Goal: Information Seeking & Learning: Learn about a topic

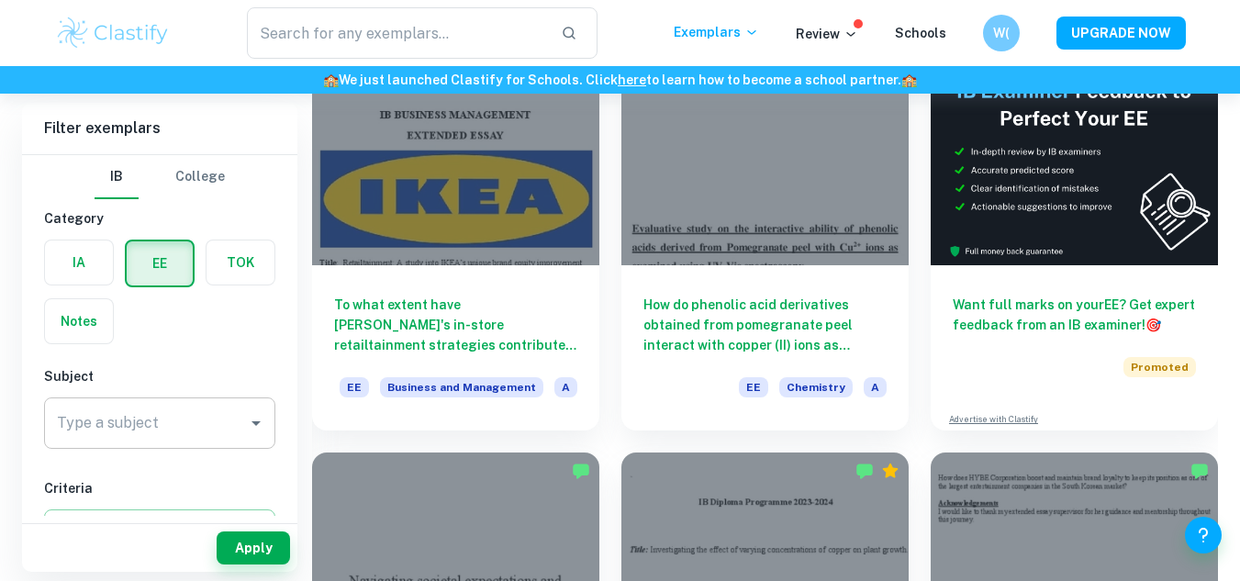
scroll to position [184, 0]
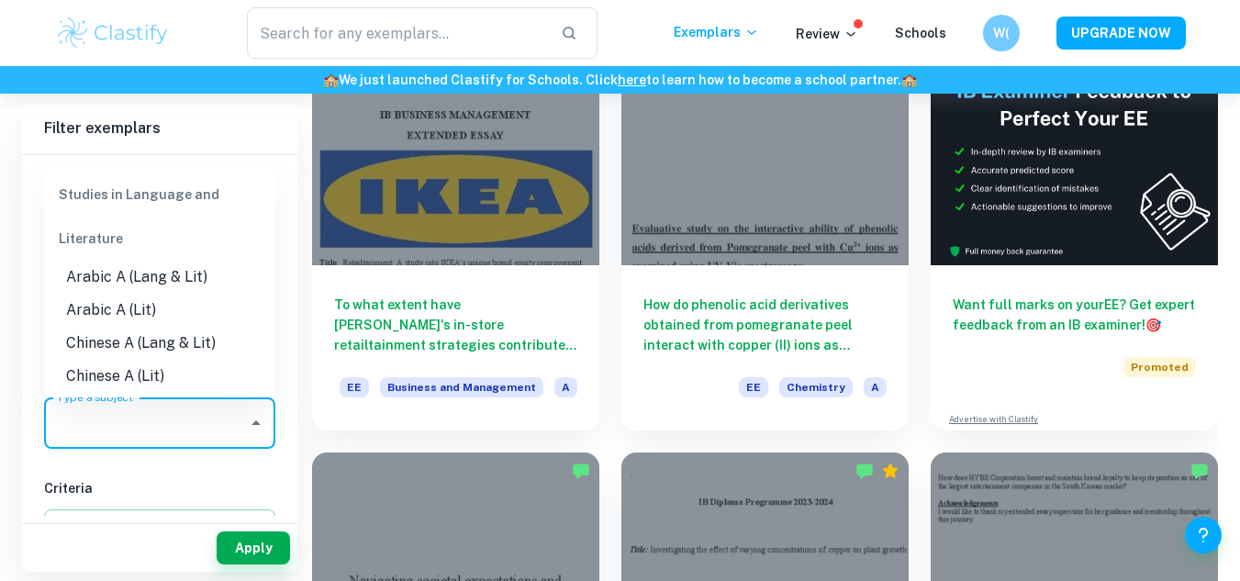
click at [160, 427] on input "Type a subject" at bounding box center [145, 423] width 187 height 35
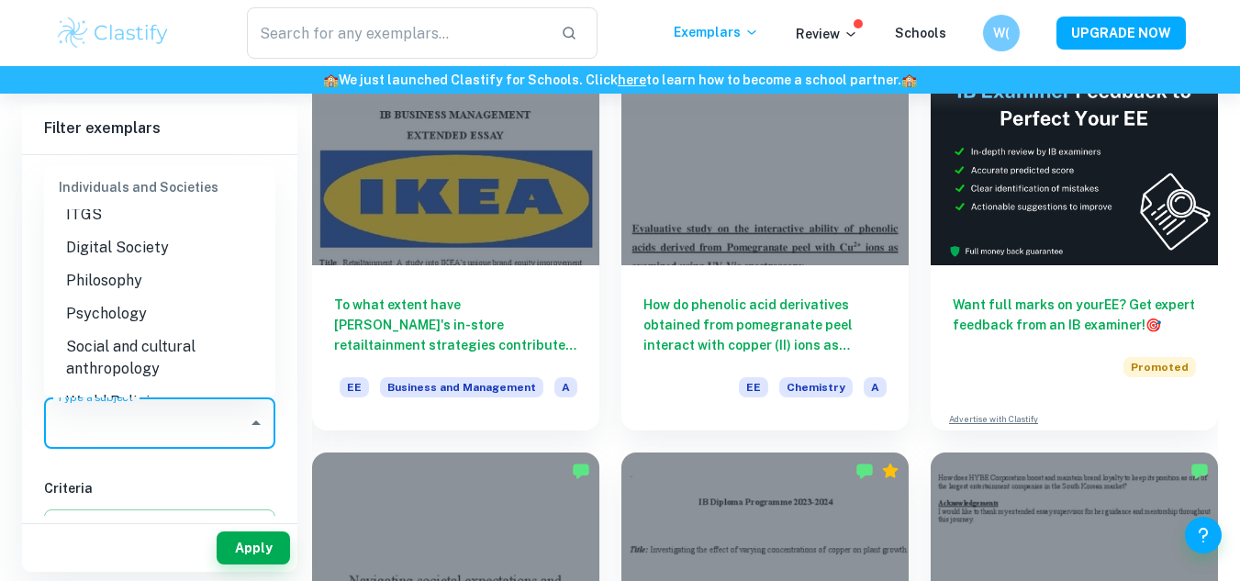
scroll to position [1744, 0]
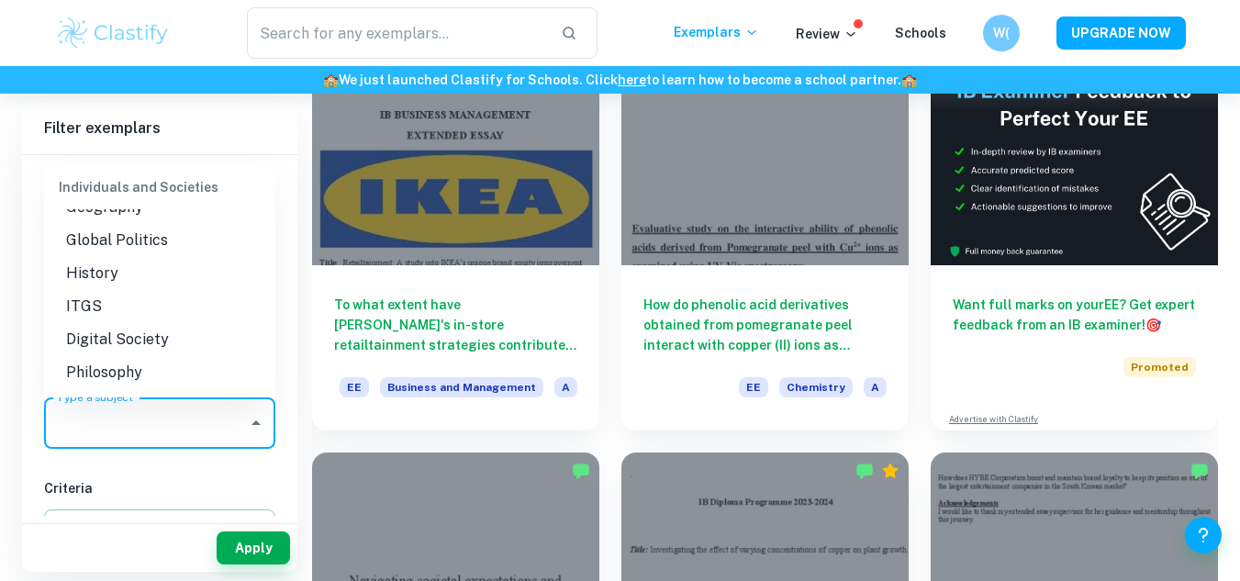
click at [182, 290] on li "History" at bounding box center [159, 273] width 231 height 33
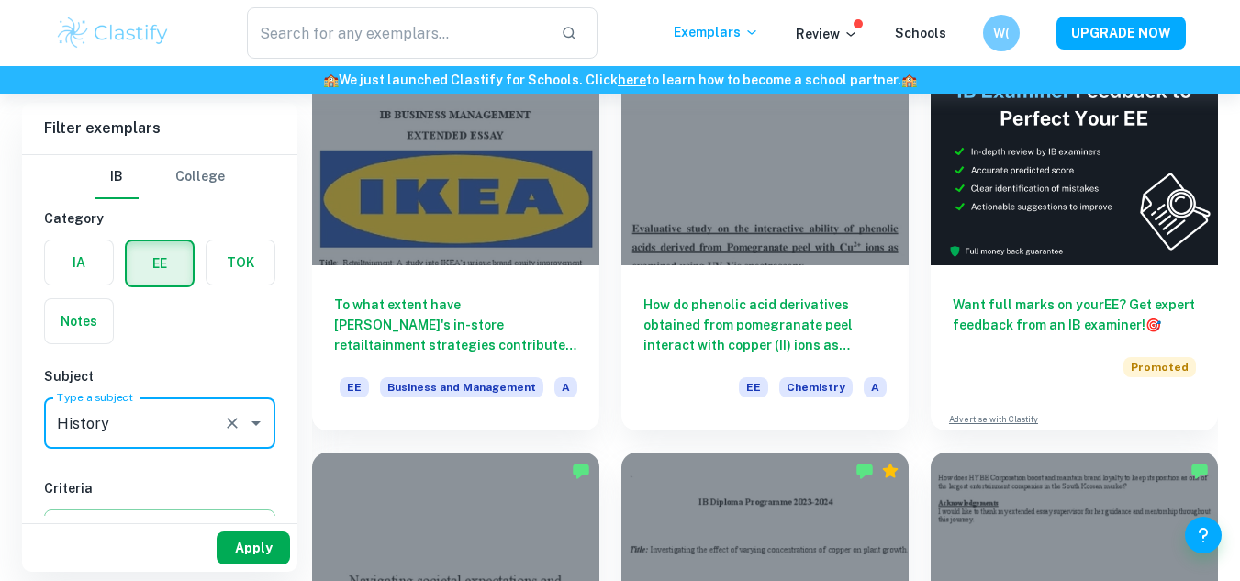
click at [261, 547] on button "Apply" at bounding box center [253, 547] width 73 height 33
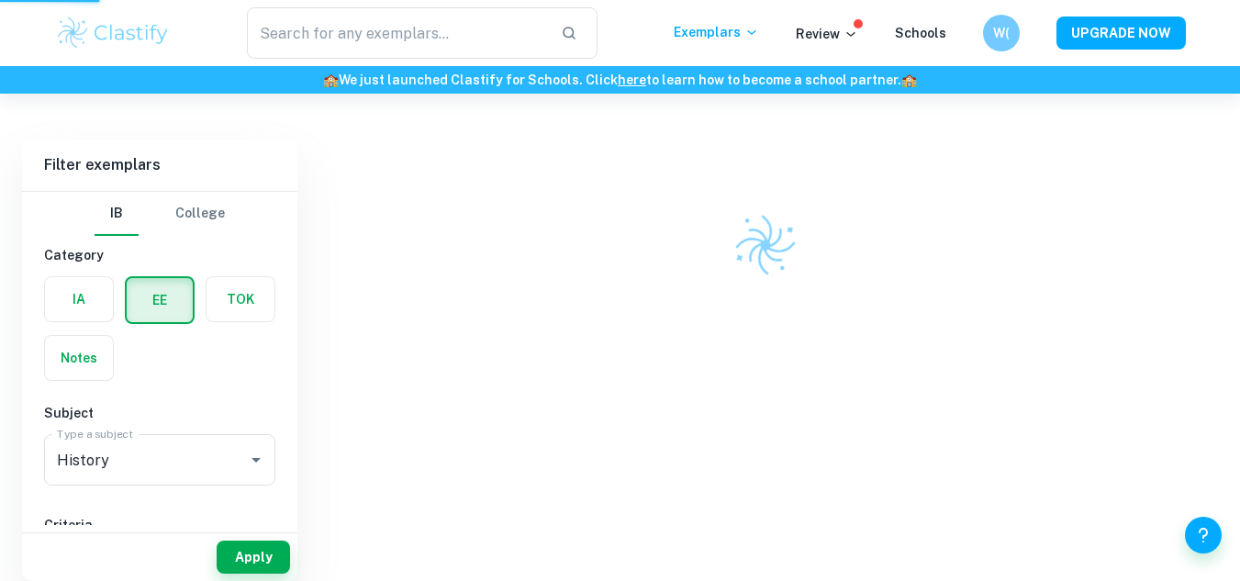
scroll to position [0, 0]
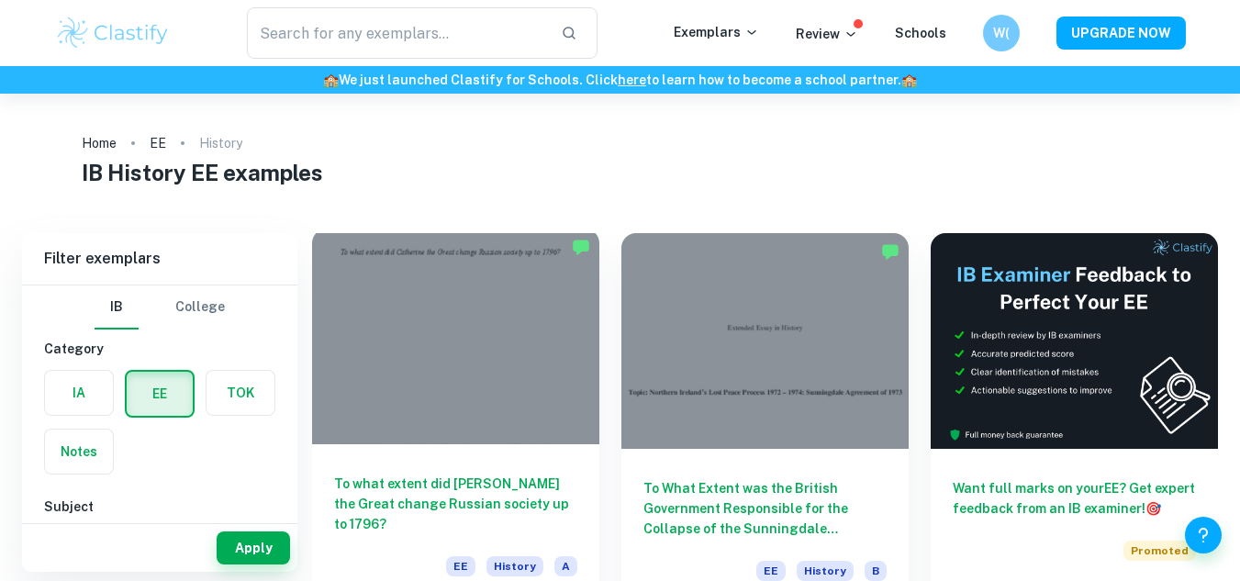
click at [486, 314] on div at bounding box center [455, 337] width 287 height 216
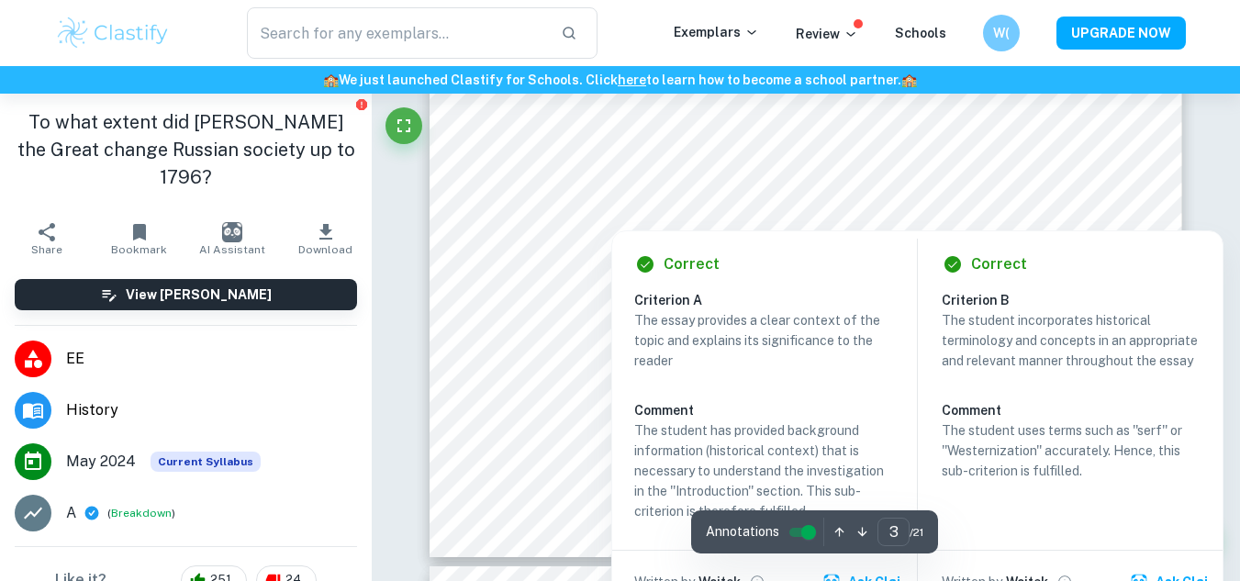
scroll to position [3121, 0]
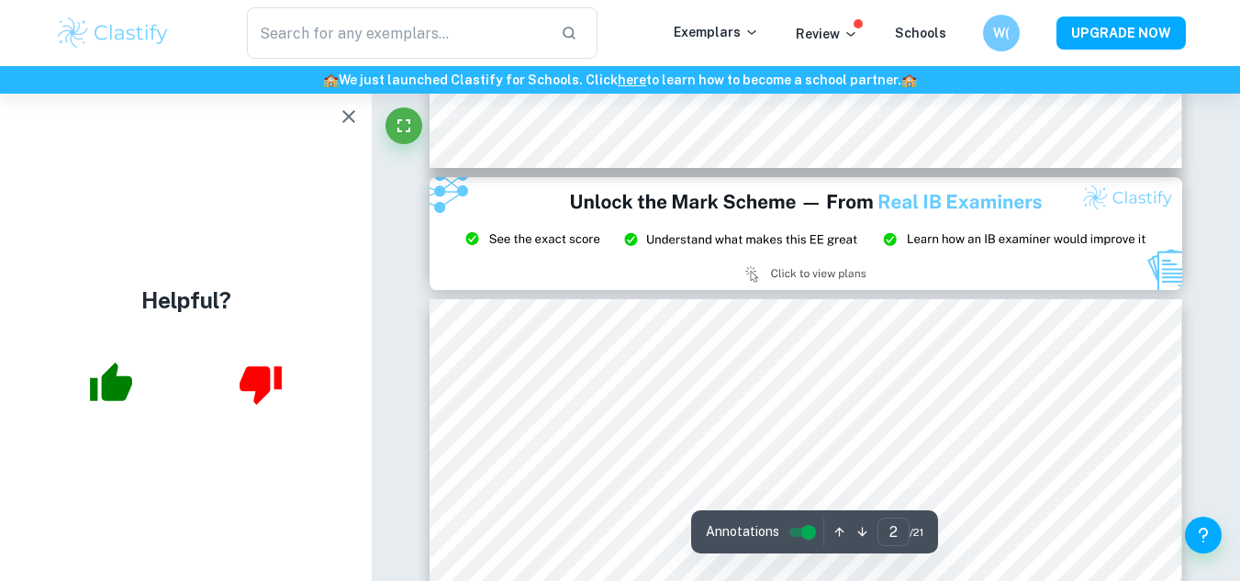
type input "3"
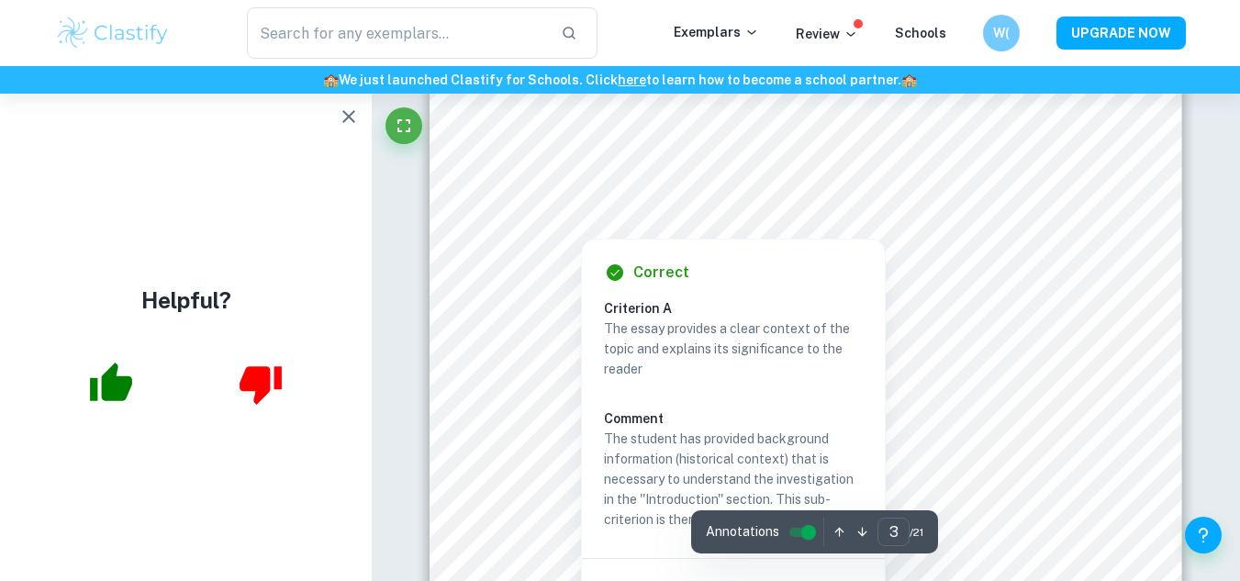
scroll to position [2662, 0]
